Goal: Information Seeking & Learning: Learn about a topic

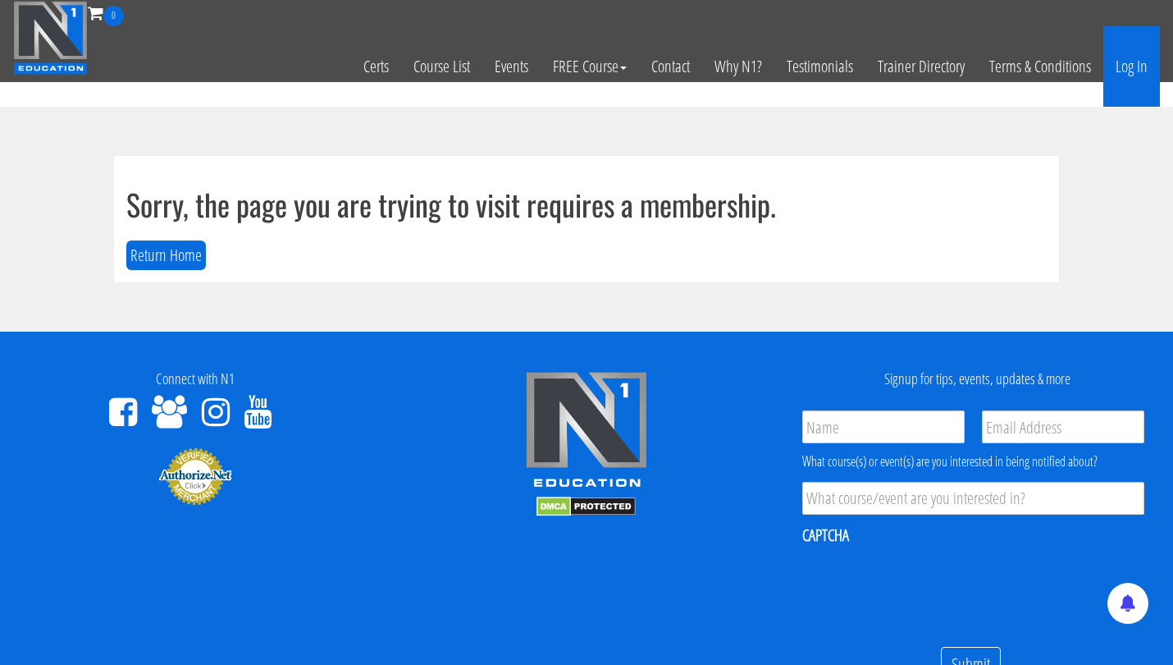
click at [1132, 68] on link "Log In" at bounding box center [1132, 66] width 57 height 80
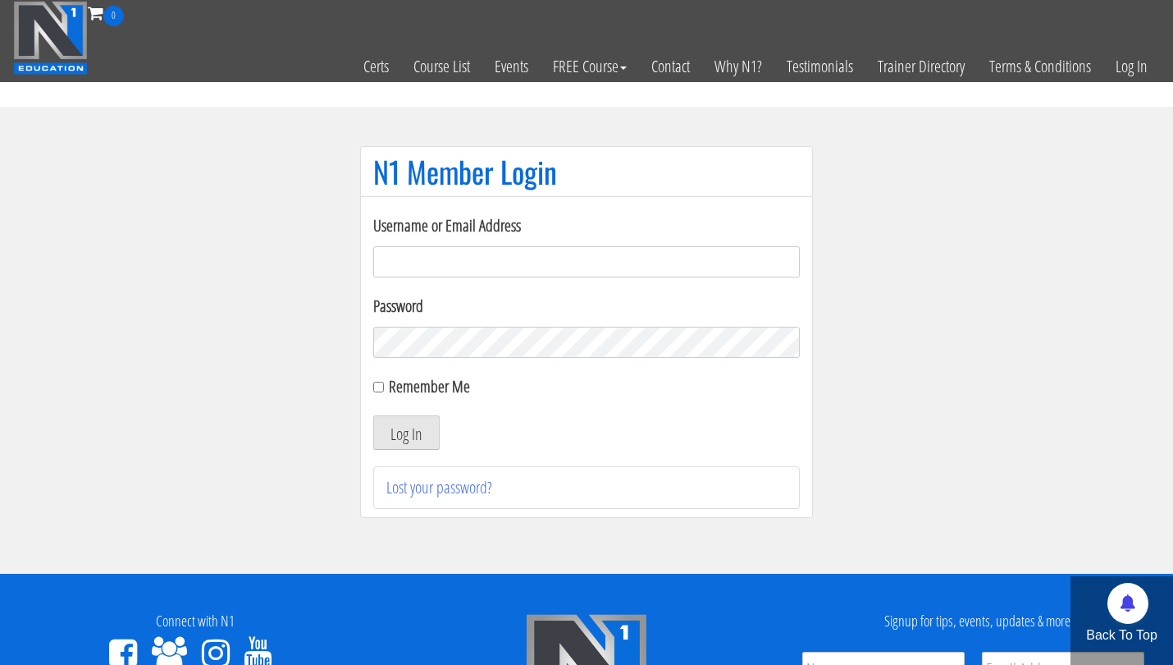
type input "tpweimar@me.com"
click at [406, 432] on button "Log In" at bounding box center [406, 432] width 66 height 34
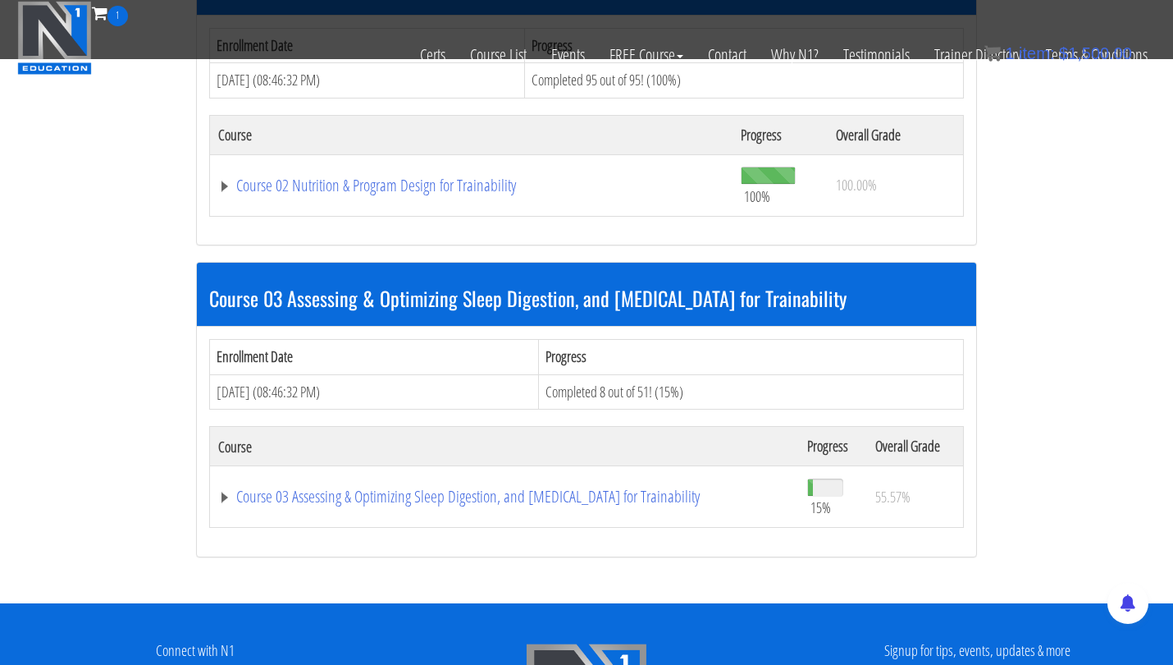
scroll to position [1013, 0]
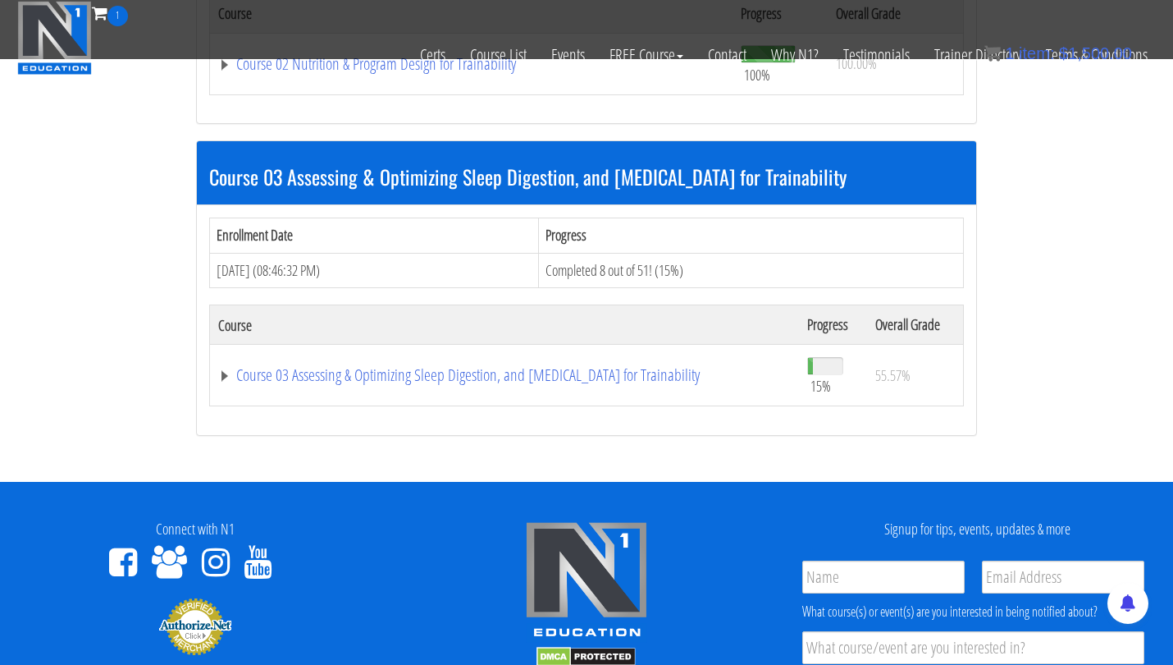
click at [688, 391] on td "Course 03 Assessing & Optimizing Sleep Digestion, and Stress Management for Tra…" at bounding box center [505, 376] width 590 height 62
click at [594, 379] on link "Course 03 Assessing & Optimizing Sleep Digestion, and [MEDICAL_DATA] for Traina…" at bounding box center [504, 375] width 573 height 16
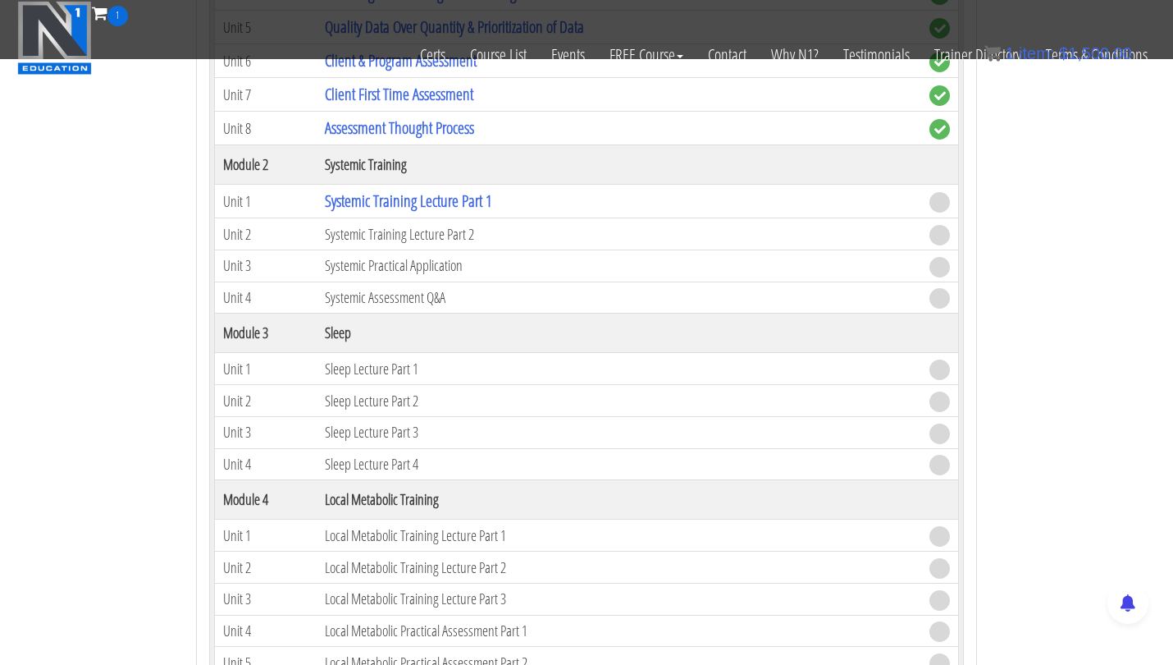
scroll to position [1570, 0]
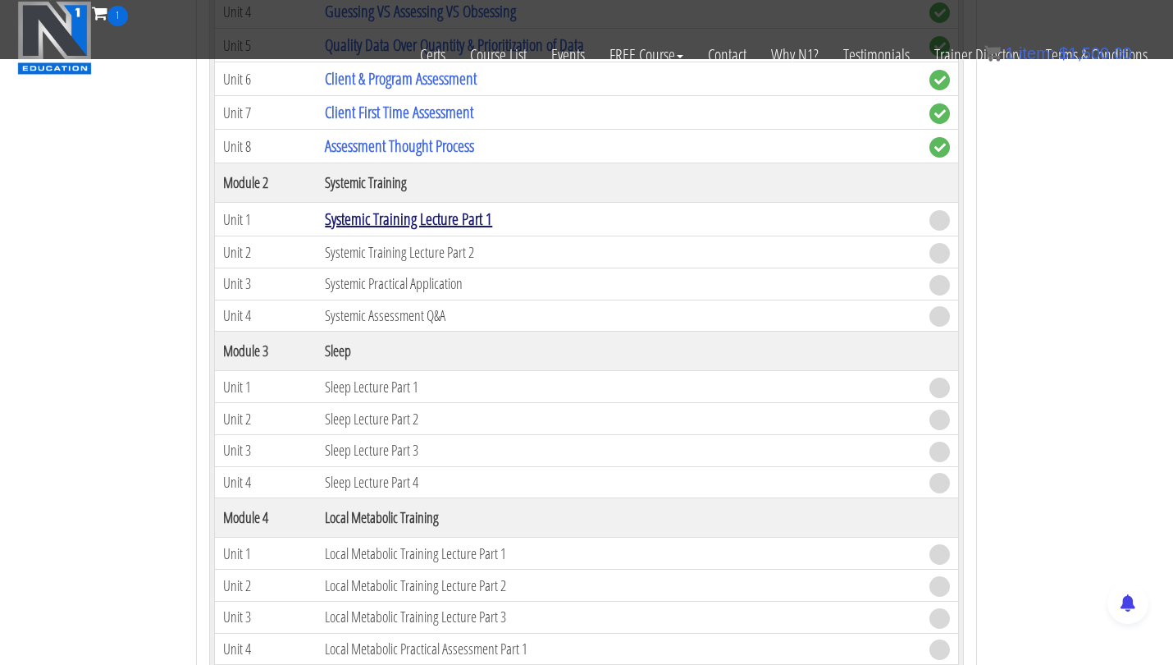
click at [492, 210] on link "Systemic Training Lecture Part 1" at bounding box center [408, 219] width 167 height 22
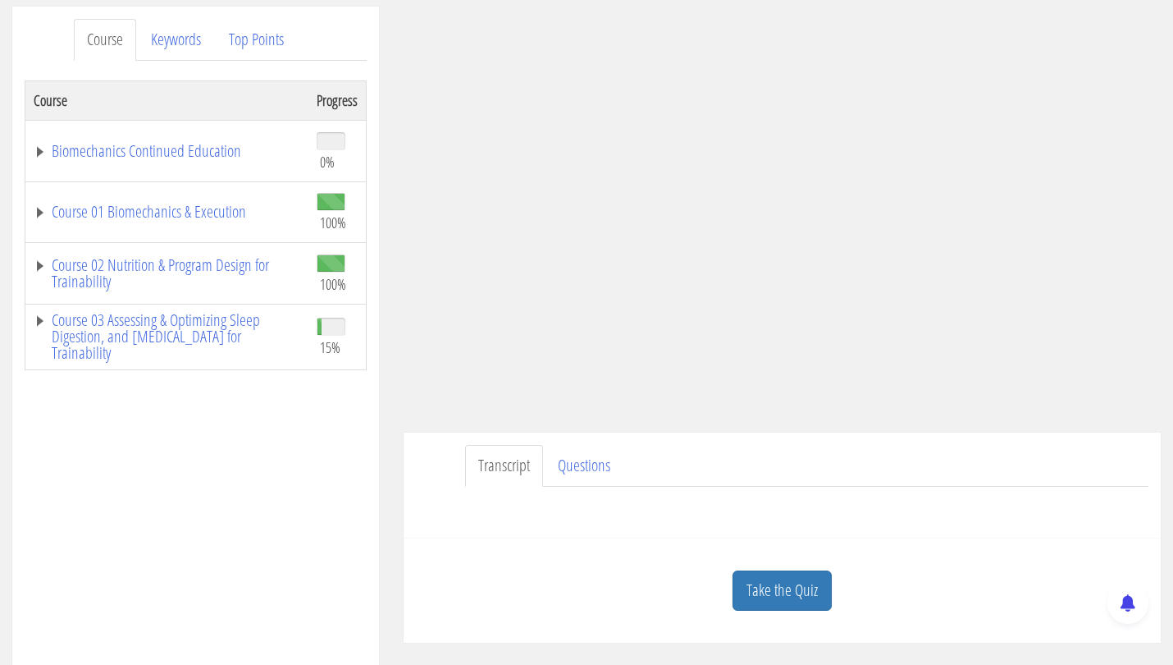
scroll to position [205, 0]
click at [1052, 467] on ul "Transcript Questions" at bounding box center [807, 469] width 684 height 42
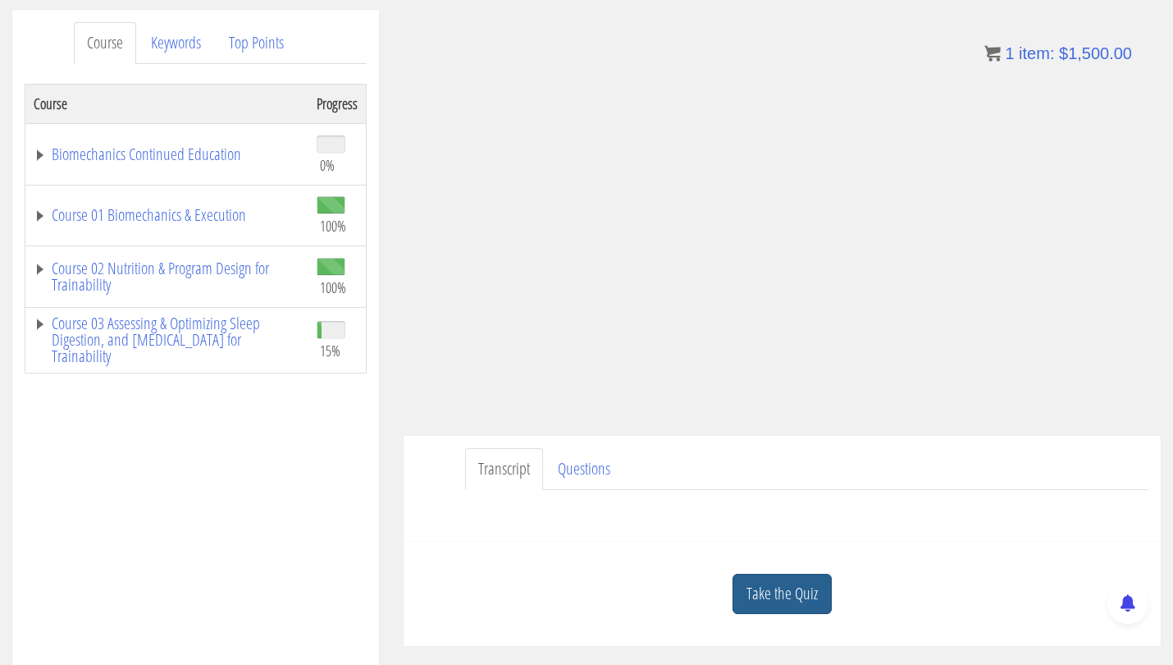
click at [779, 591] on link "Take the Quiz" at bounding box center [782, 594] width 99 height 40
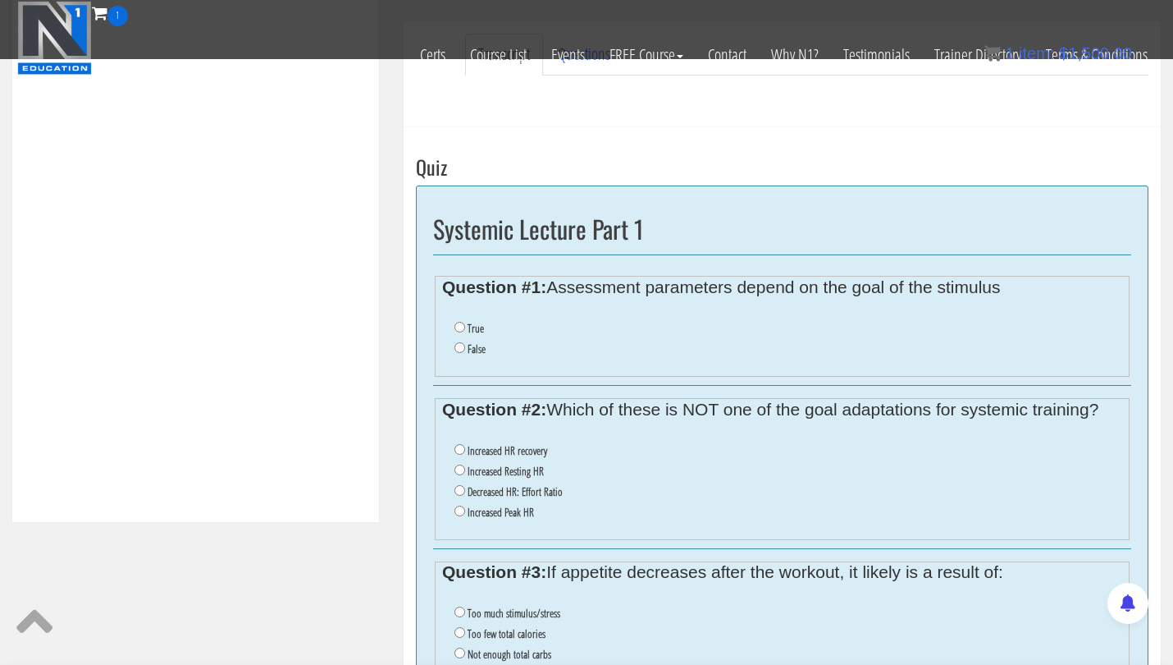
scroll to position [519, 0]
click at [460, 321] on input "True" at bounding box center [460, 324] width 11 height 11
radio input "true"
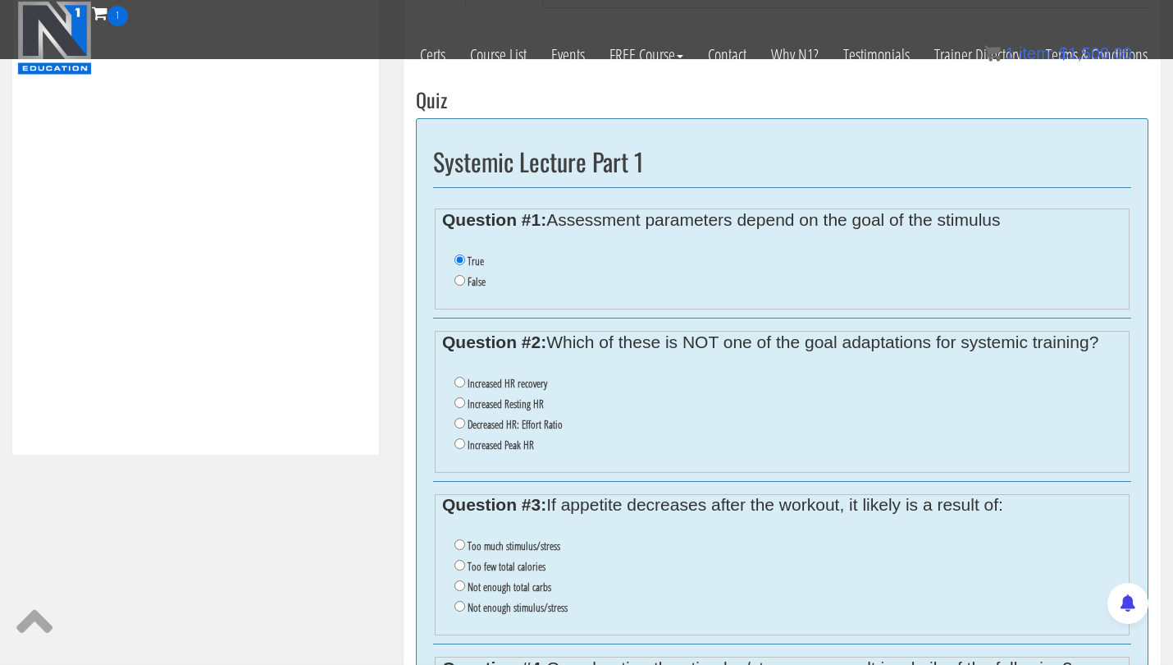
scroll to position [590, 0]
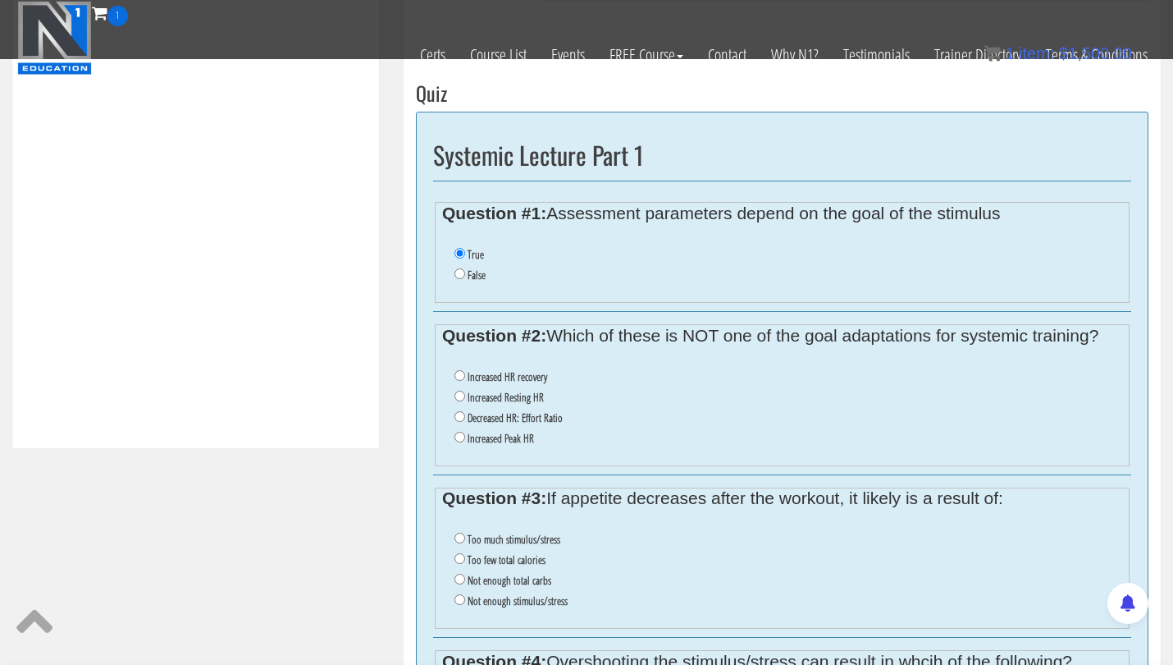
click at [457, 432] on input "Increased Peak HR" at bounding box center [460, 437] width 11 height 11
radio input "true"
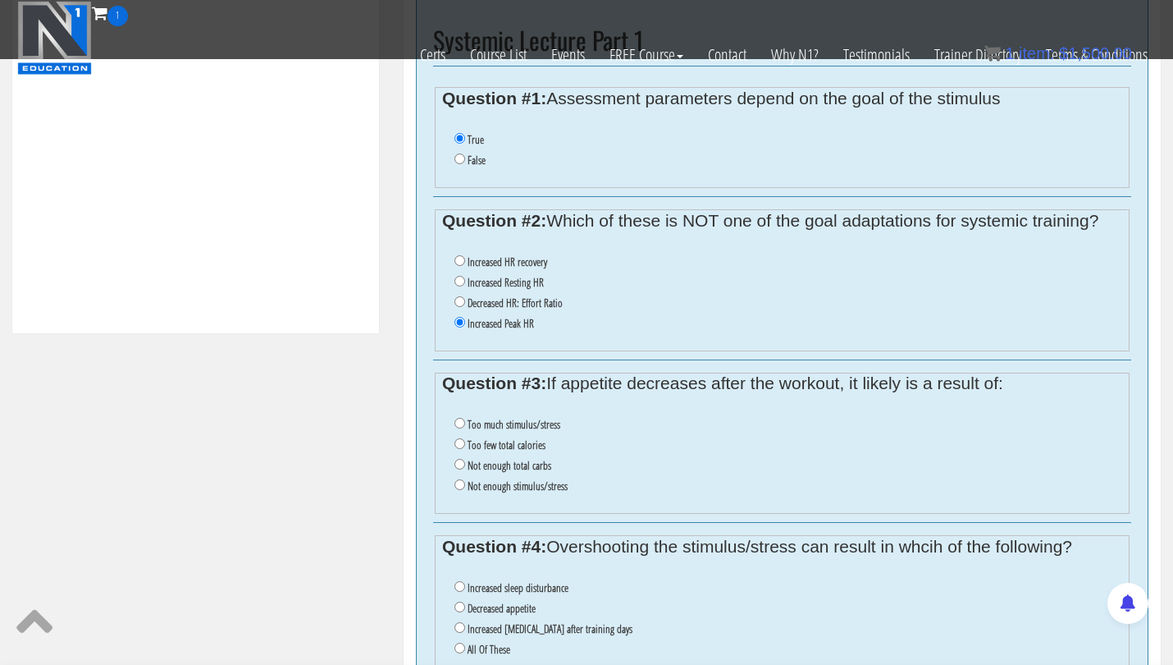
scroll to position [718, 0]
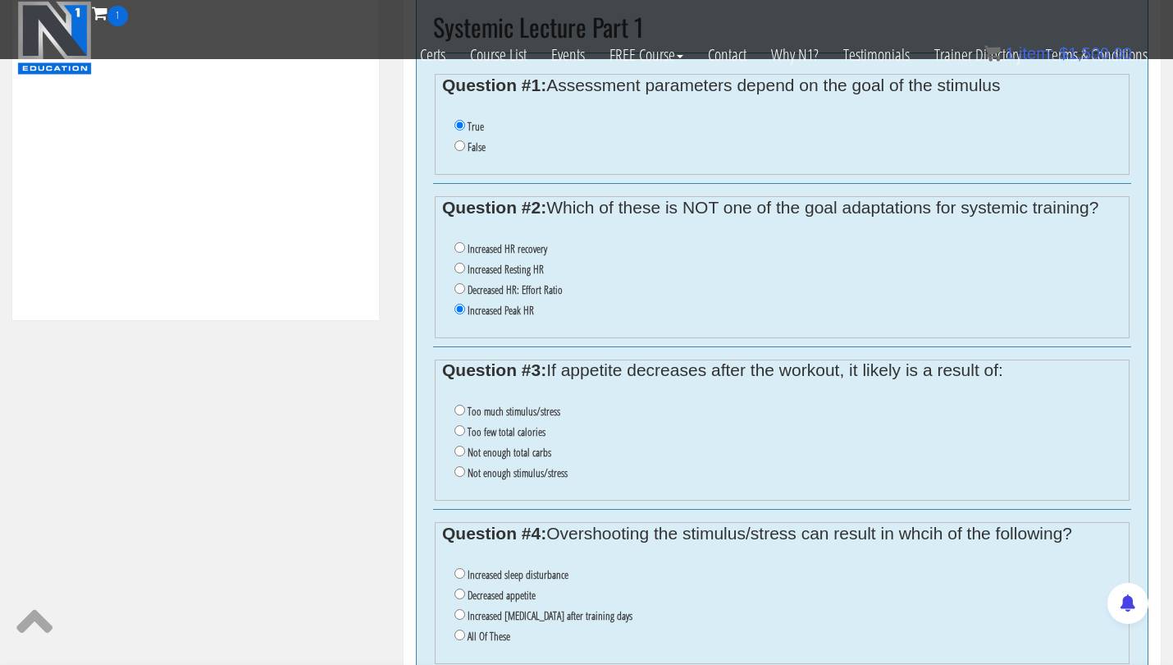
click at [460, 466] on input "Not enough stimulus/stress" at bounding box center [460, 471] width 11 height 11
radio input "true"
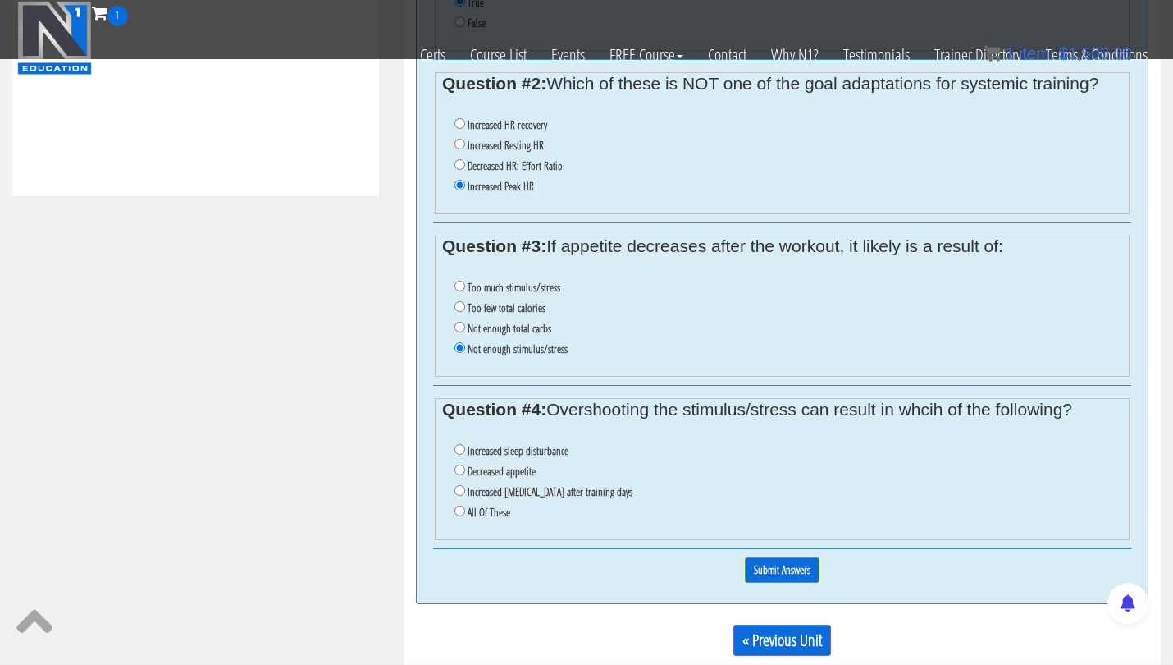
scroll to position [845, 0]
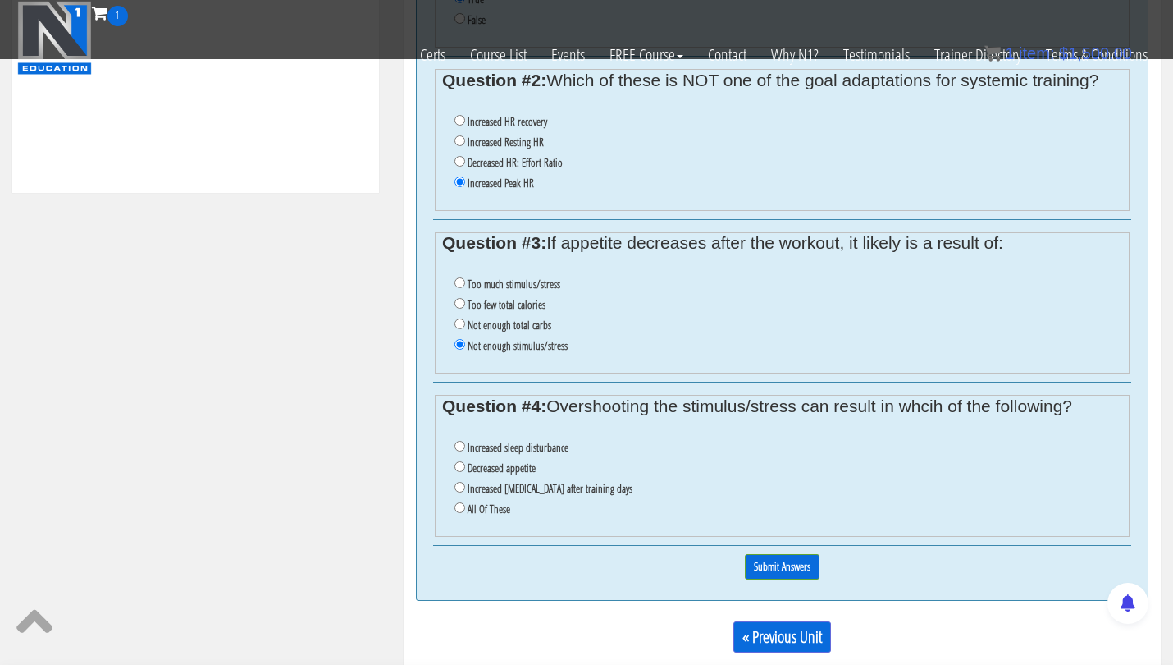
click at [460, 502] on input "All Of These" at bounding box center [460, 507] width 11 height 11
radio input "true"
click at [789, 554] on input "Submit Answers" at bounding box center [782, 566] width 75 height 25
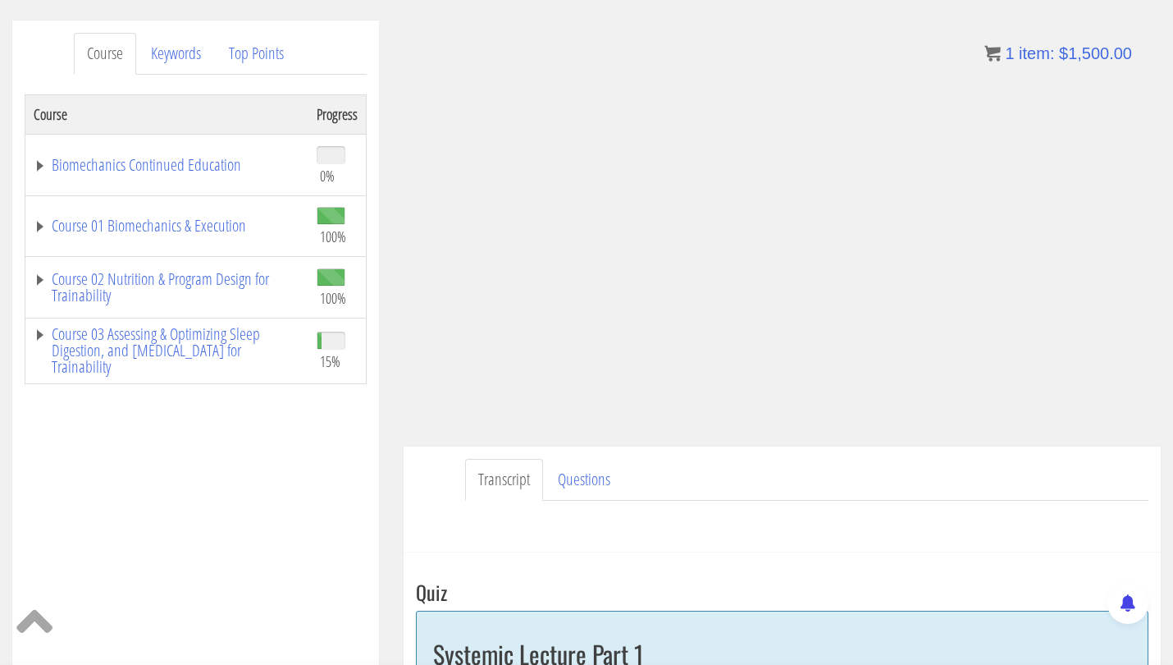
scroll to position [194, 0]
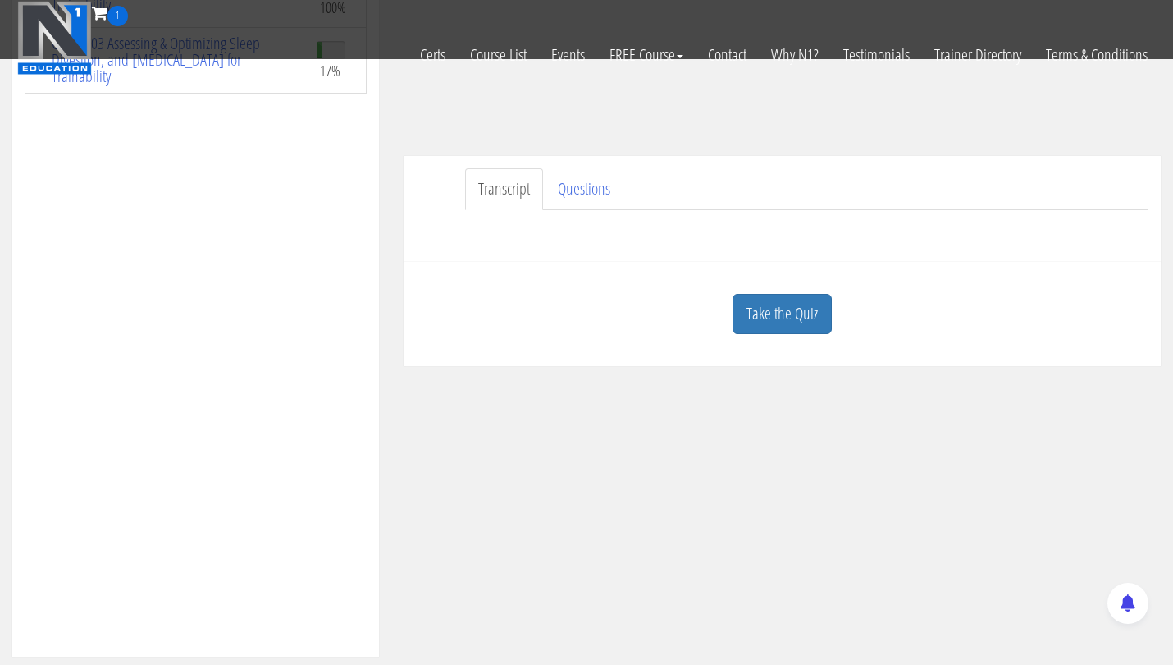
scroll to position [390, 0]
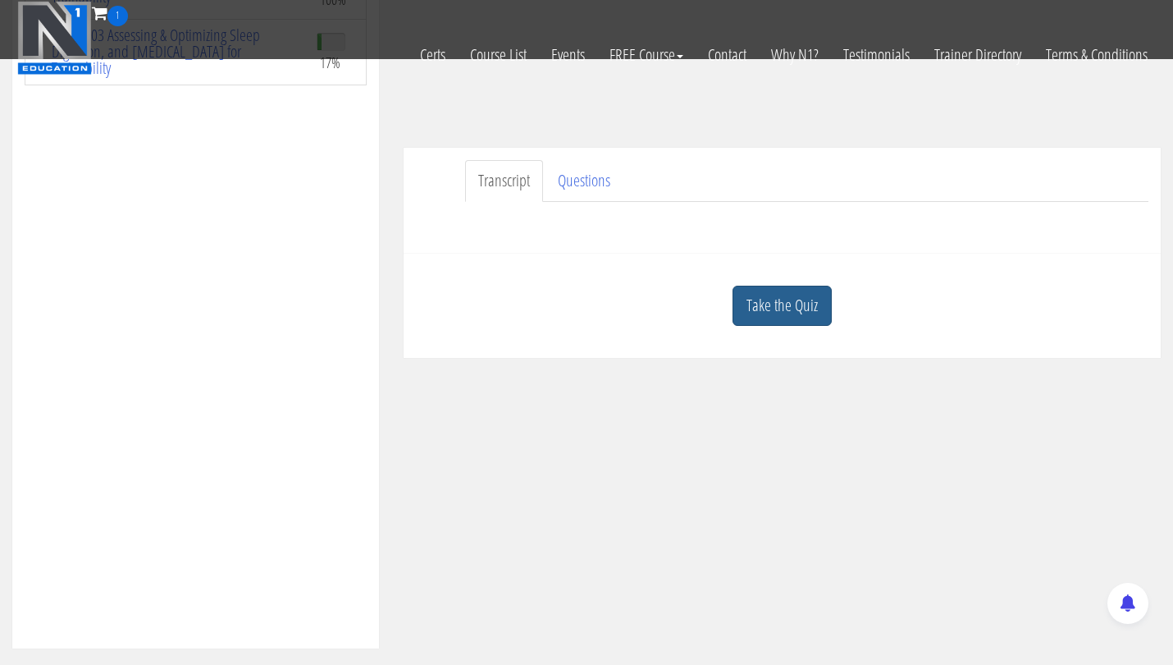
click at [788, 308] on link "Take the Quiz" at bounding box center [782, 306] width 99 height 40
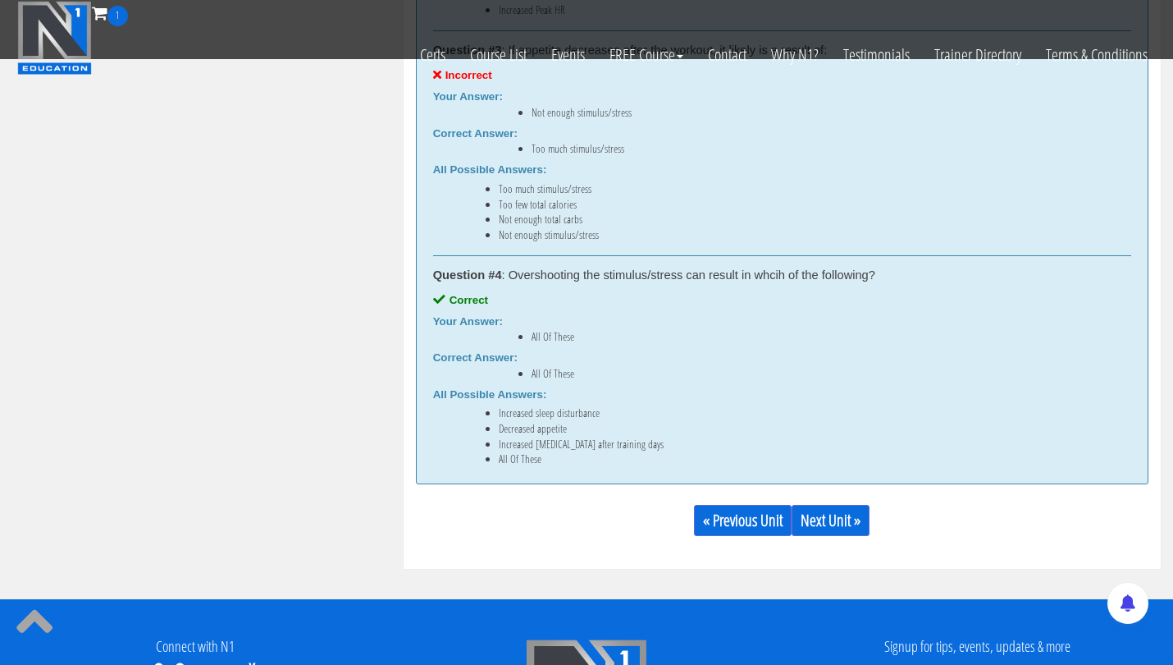
scroll to position [1196, 0]
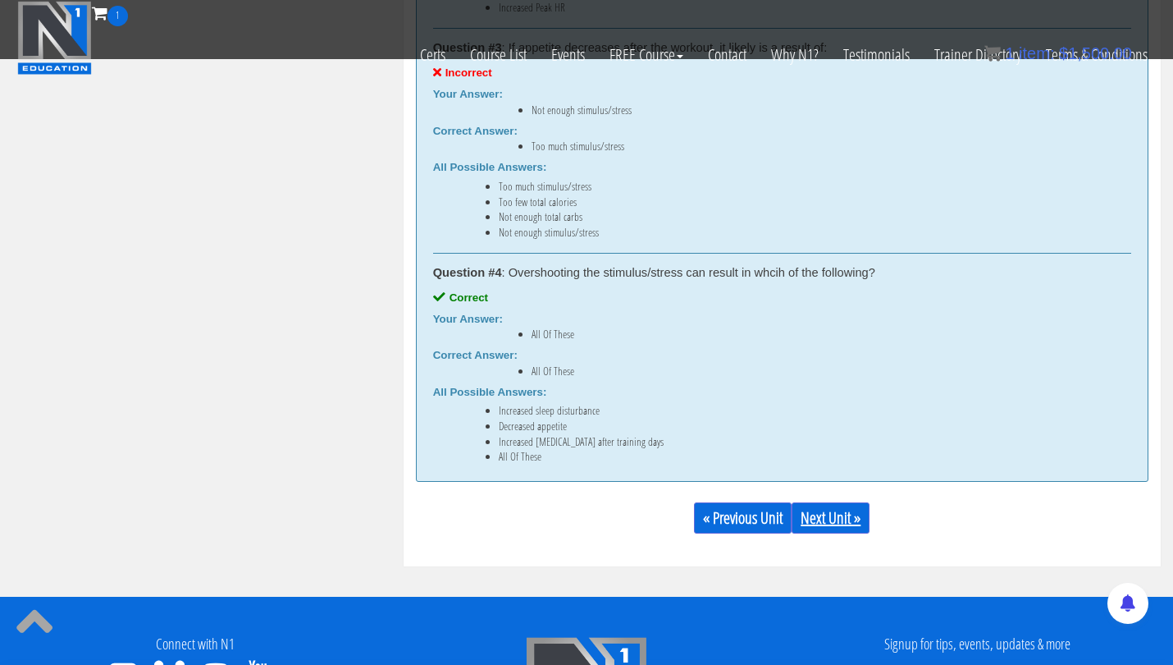
click at [840, 520] on link "Next Unit »" at bounding box center [831, 517] width 78 height 31
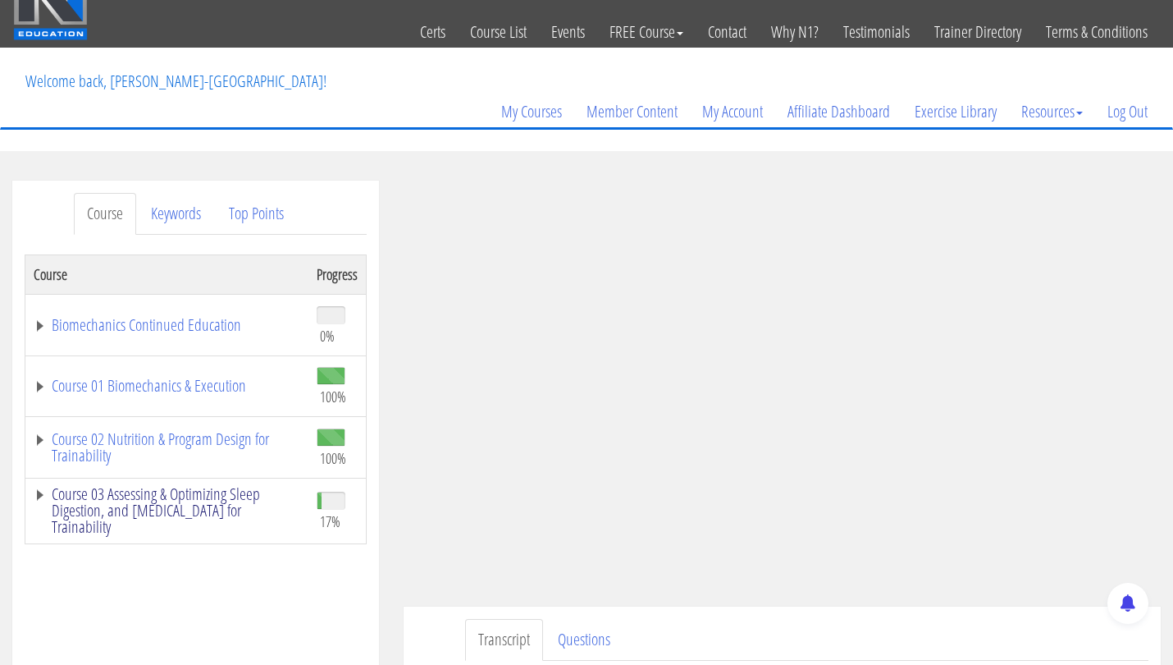
scroll to position [48, 0]
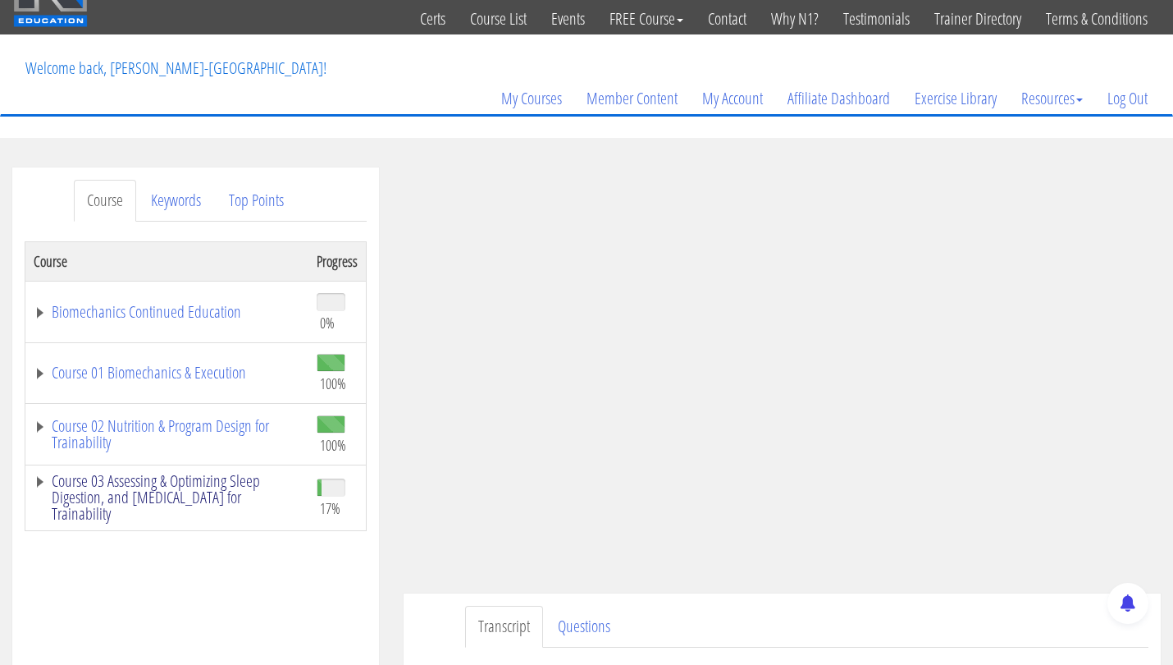
click at [173, 491] on link "Course 03 Assessing & Optimizing Sleep Digestion, and [MEDICAL_DATA] for Traina…" at bounding box center [167, 497] width 267 height 49
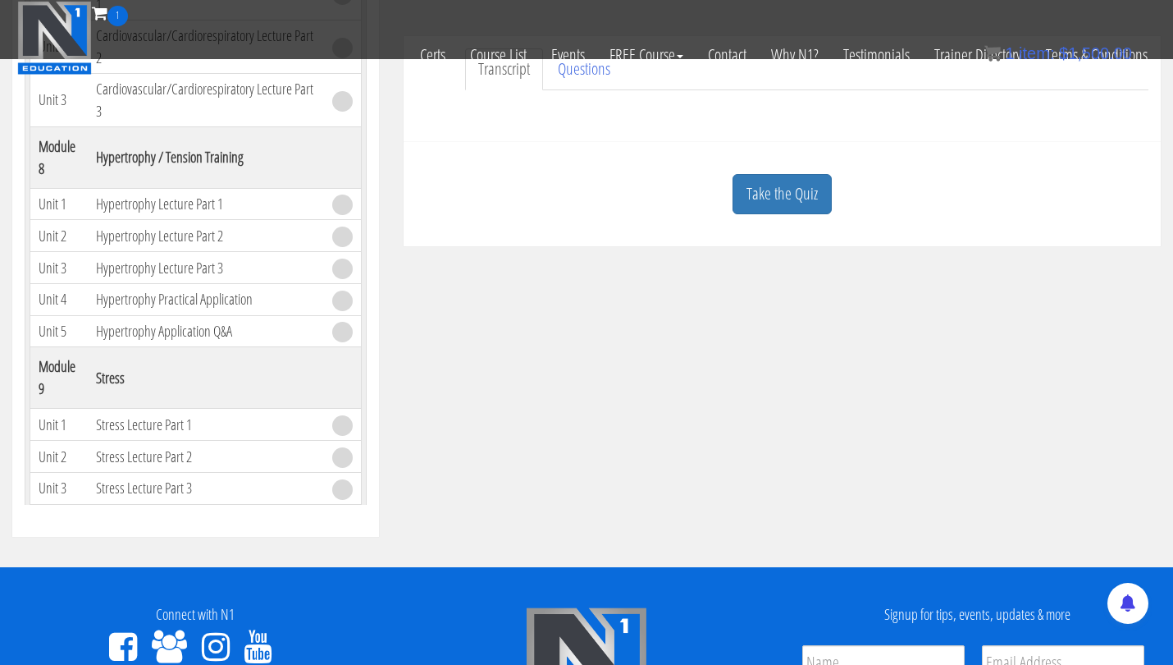
scroll to position [647, 0]
